Goal: Transaction & Acquisition: Subscribe to service/newsletter

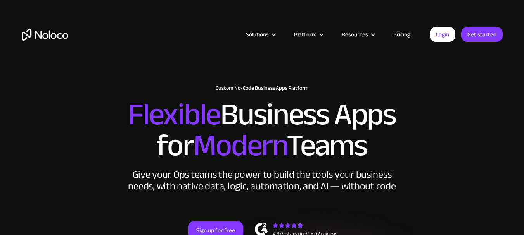
click at [409, 32] on link "Pricing" at bounding box center [401, 34] width 36 height 10
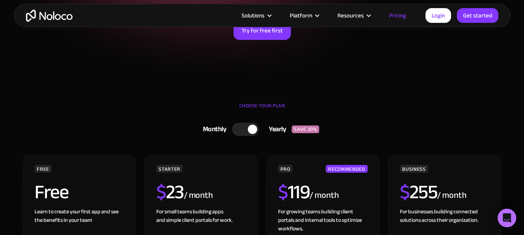
scroll to position [39, 0]
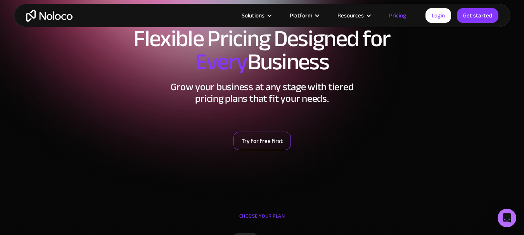
click at [272, 144] on link "Try for free first" at bounding box center [261, 141] width 57 height 19
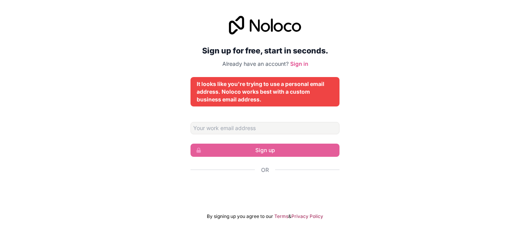
click at [424, 132] on div "Sign up for free, start in seconds. Already have an account? Sign in It looks l…" at bounding box center [265, 118] width 530 height 226
click at [250, 123] on input "Email address" at bounding box center [264, 128] width 149 height 12
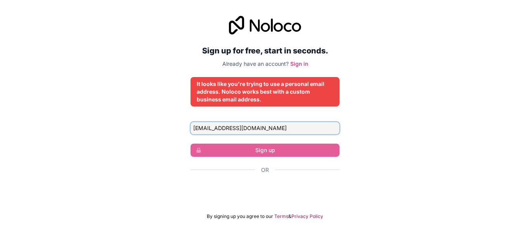
click at [262, 128] on input "[EMAIL_ADDRESS][DOMAIN_NAME]" at bounding box center [264, 128] width 149 height 12
click at [291, 126] on input "[EMAIL_ADDRESS][DOMAIN_NAME]" at bounding box center [264, 128] width 149 height 12
drag, startPoint x: 278, startPoint y: 129, endPoint x: 79, endPoint y: 105, distance: 199.8
click at [81, 106] on div "Sign up for free, start in seconds. Already have an account? Sign in It looks l…" at bounding box center [265, 118] width 530 height 226
type input "[EMAIL_ADDRESS][DOMAIN_NAME]"
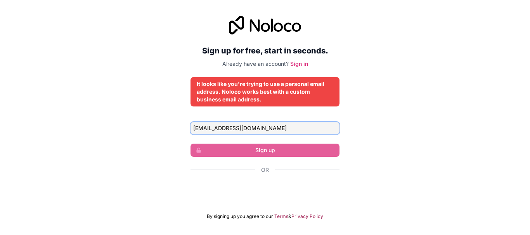
drag, startPoint x: 271, startPoint y: 131, endPoint x: 98, endPoint y: 103, distance: 175.1
click at [98, 103] on div "Sign up for free, start in seconds. Already have an account? Sign in It looks l…" at bounding box center [265, 118] width 530 height 226
click at [129, 196] on div "Sign up for free, start in seconds. Already have an account? Sign in It looks l…" at bounding box center [265, 118] width 530 height 226
